Goal: Task Accomplishment & Management: Manage account settings

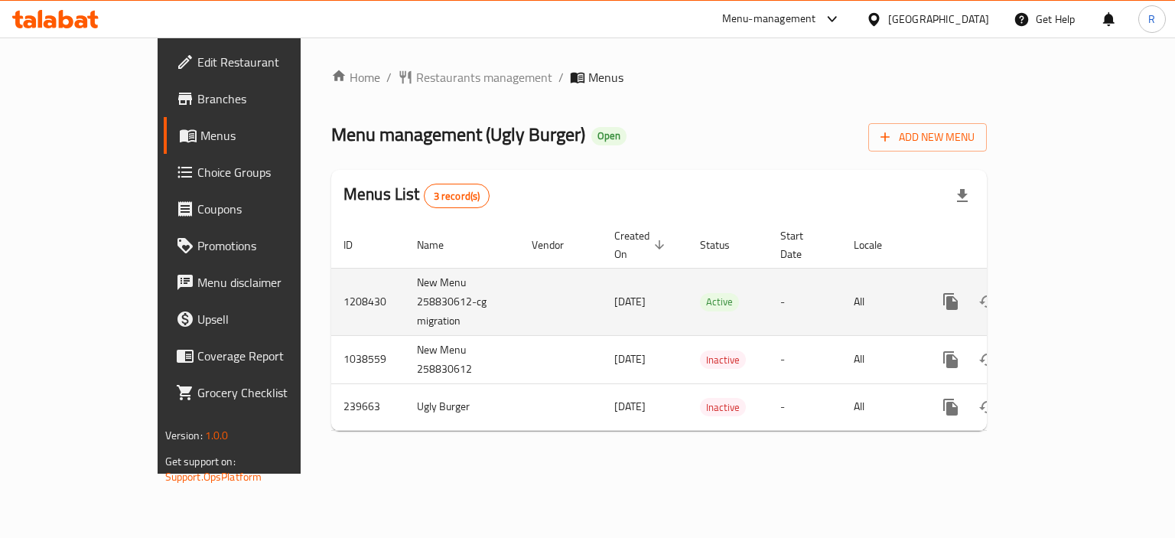
click at [1070, 292] on icon "enhanced table" at bounding box center [1061, 301] width 18 height 18
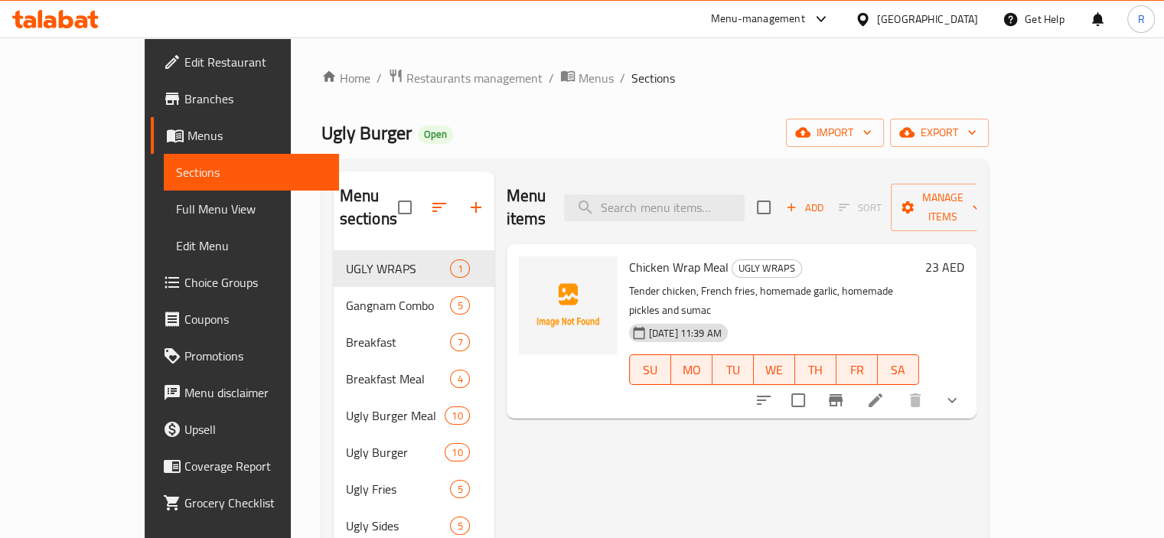
scroll to position [153, 0]
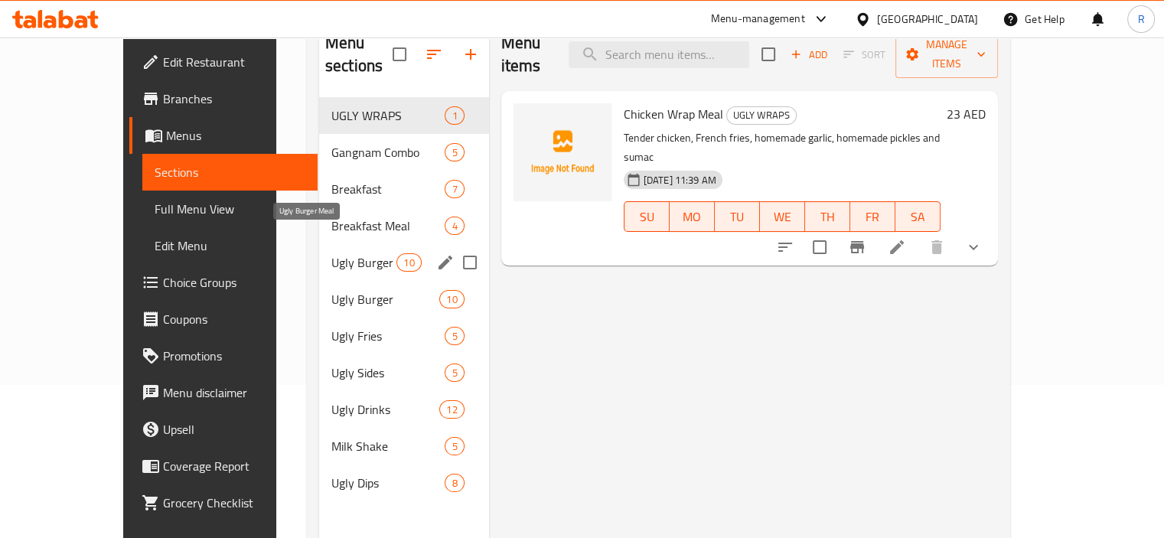
click at [343, 253] on span "Ugly Burger Meal" at bounding box center [363, 262] width 65 height 18
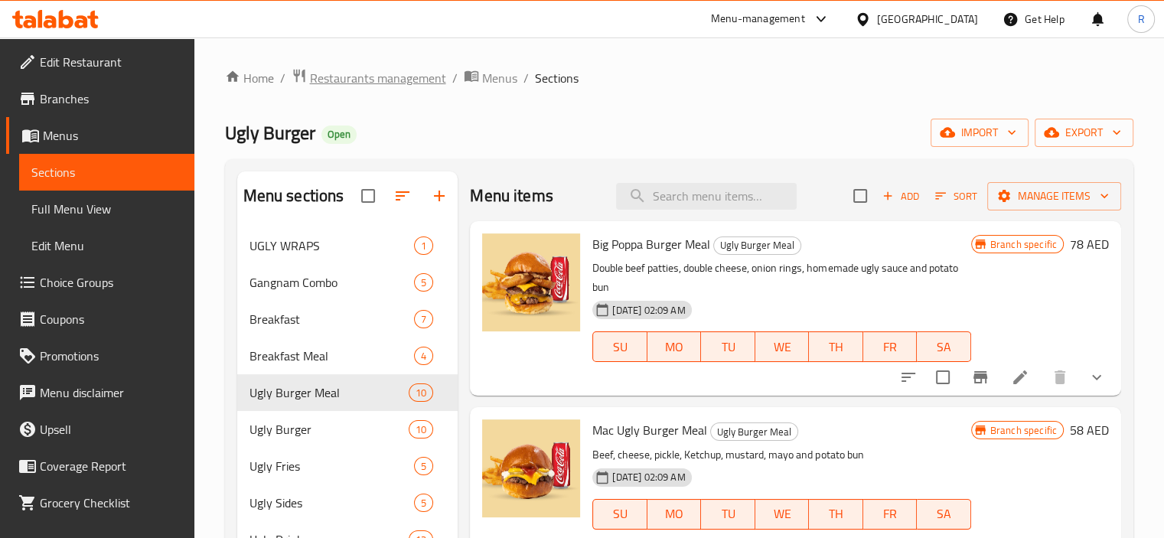
click at [343, 80] on span "Restaurants management" at bounding box center [378, 78] width 136 height 18
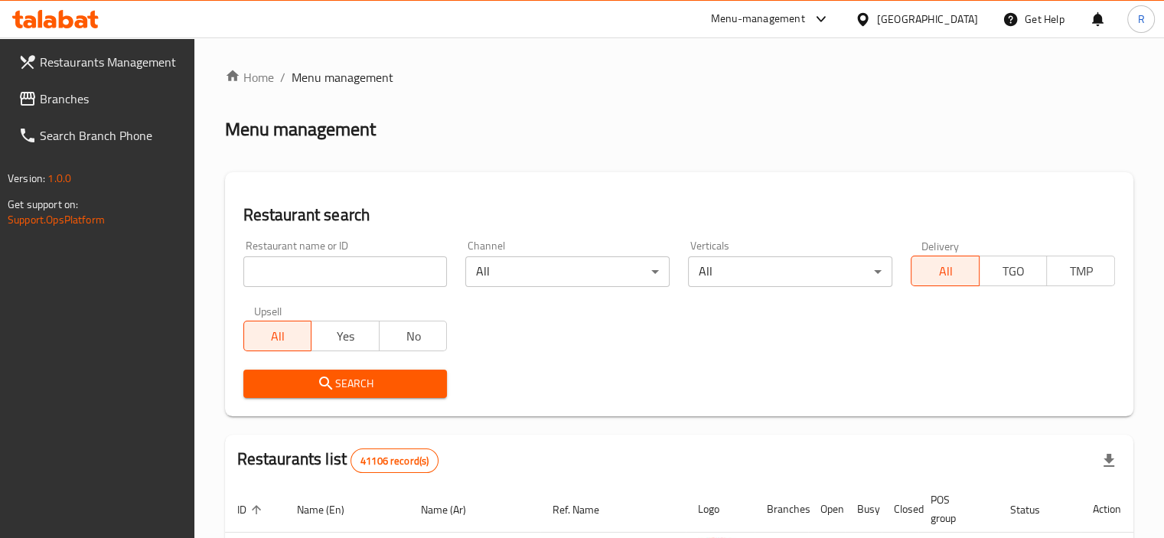
click at [342, 267] on input "search" at bounding box center [345, 271] width 204 height 31
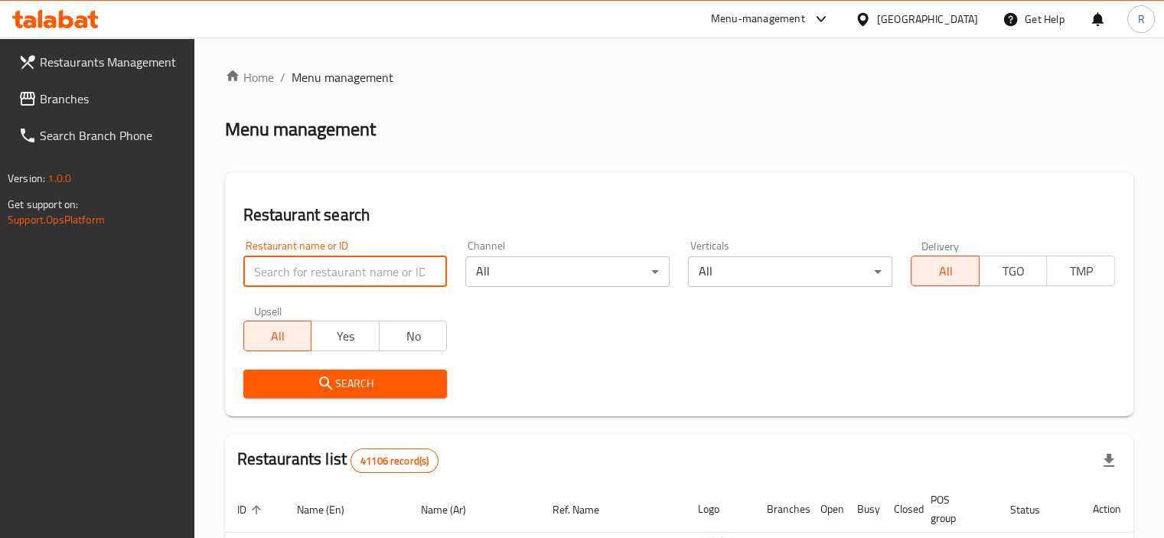
paste input "686510"
type input "686510"
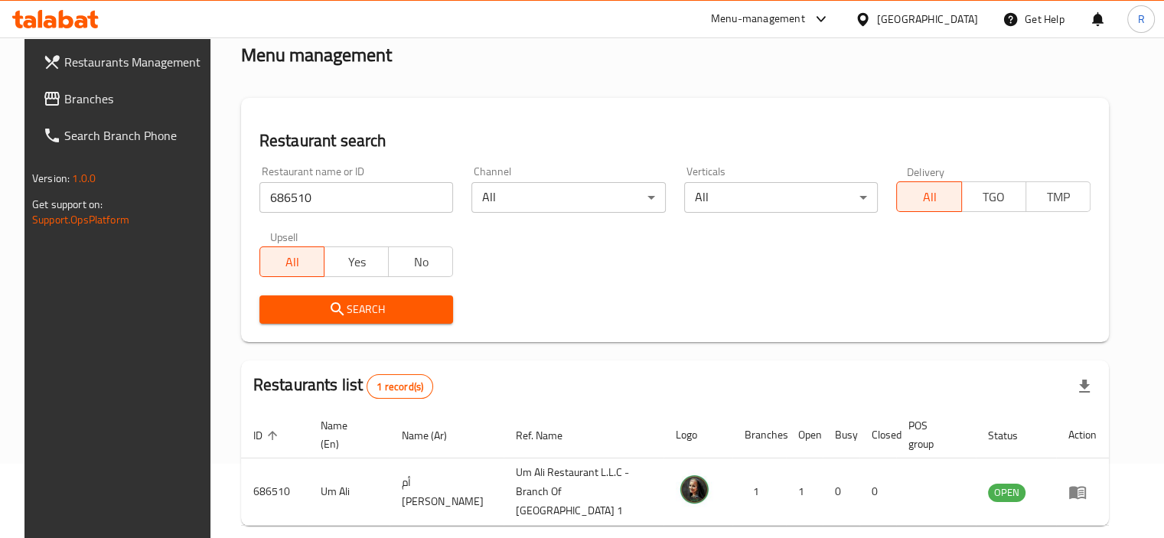
scroll to position [132, 0]
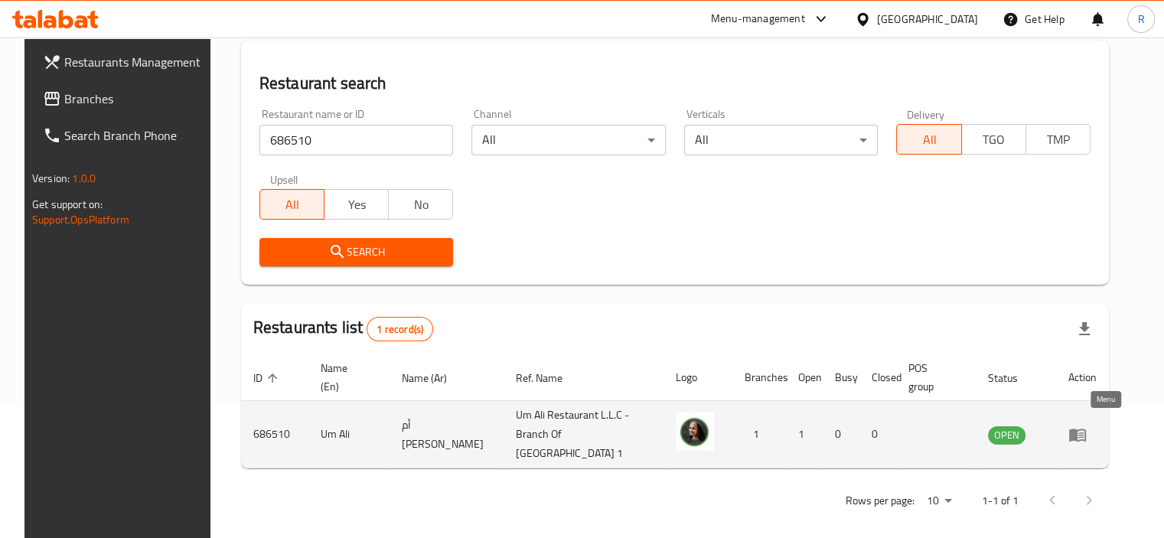
click at [1087, 428] on icon "enhanced table" at bounding box center [1077, 434] width 18 height 18
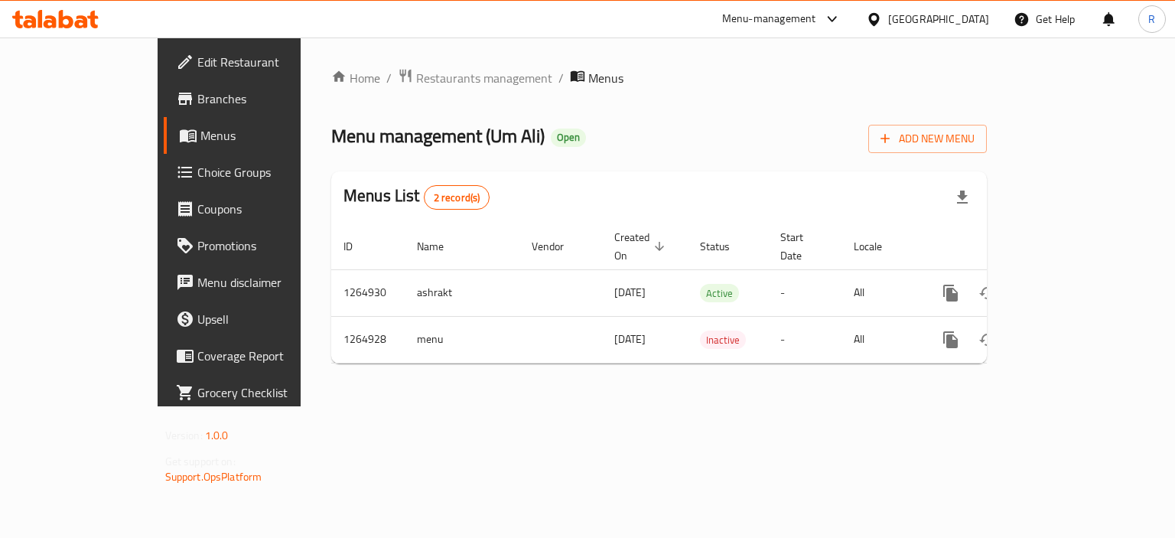
click at [197, 57] on span "Edit Restaurant" at bounding box center [269, 62] width 145 height 18
